Goal: Task Accomplishment & Management: Complete application form

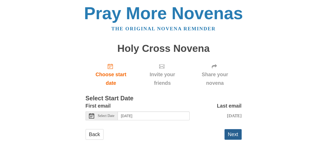
click at [232, 140] on button "Next" at bounding box center [232, 134] width 17 height 11
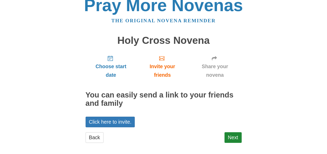
scroll to position [12, 0]
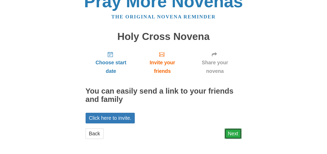
click at [230, 133] on link "Next" at bounding box center [232, 134] width 17 height 11
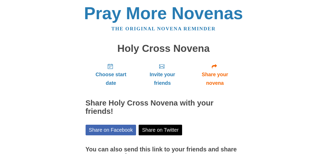
scroll to position [54, 0]
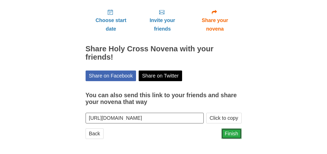
click at [229, 132] on link "Finish" at bounding box center [231, 134] width 20 height 11
